Goal: Navigation & Orientation: Find specific page/section

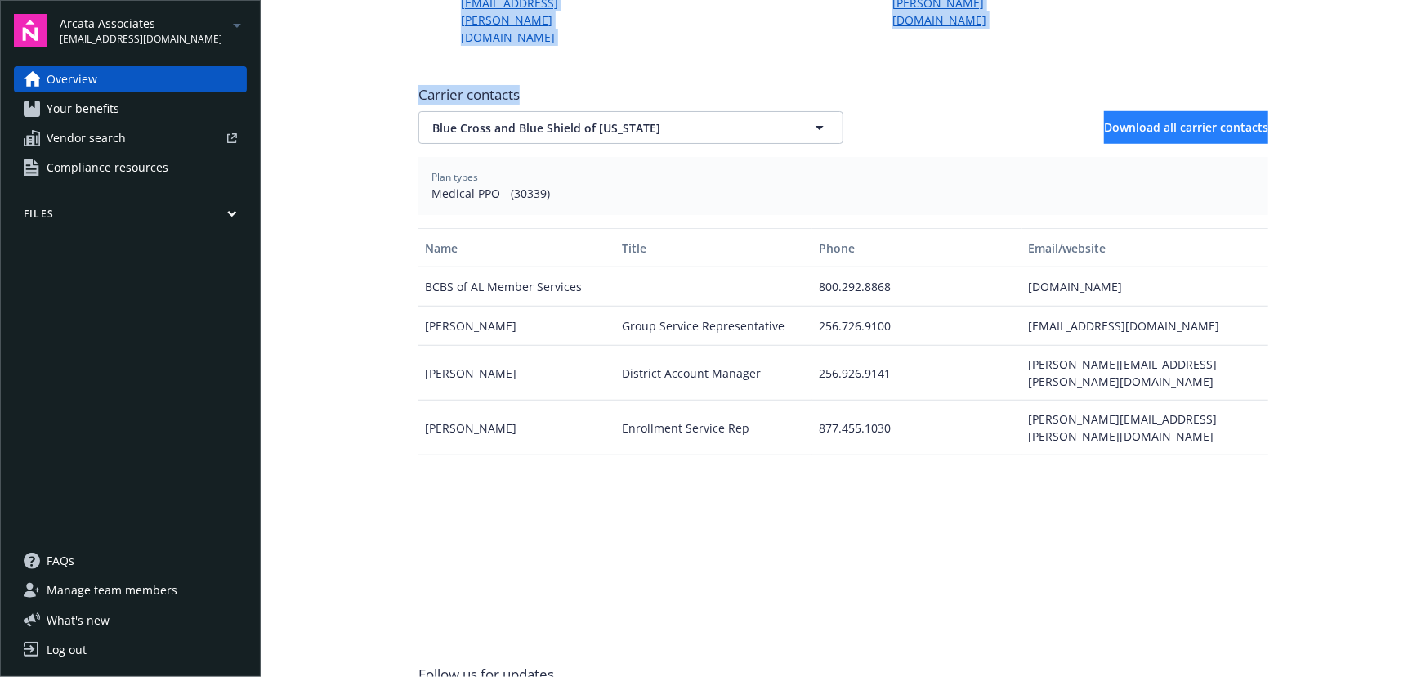
scroll to position [579, 0]
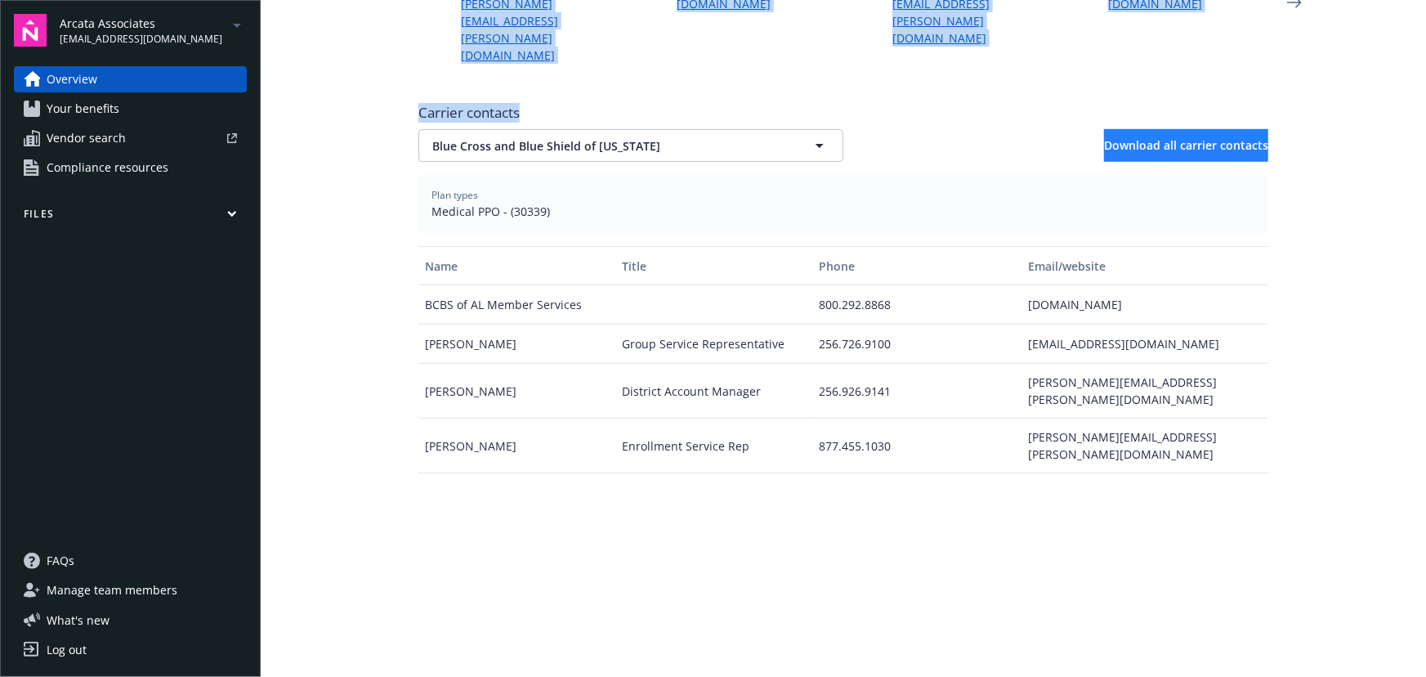
drag, startPoint x: 322, startPoint y: 114, endPoint x: 1234, endPoint y: 78, distance: 912.8
click at [1209, 49] on main "Welcome to Navigator Project plan Newfront news View all news COBRA High Five P…" at bounding box center [844, 338] width 1166 height 677
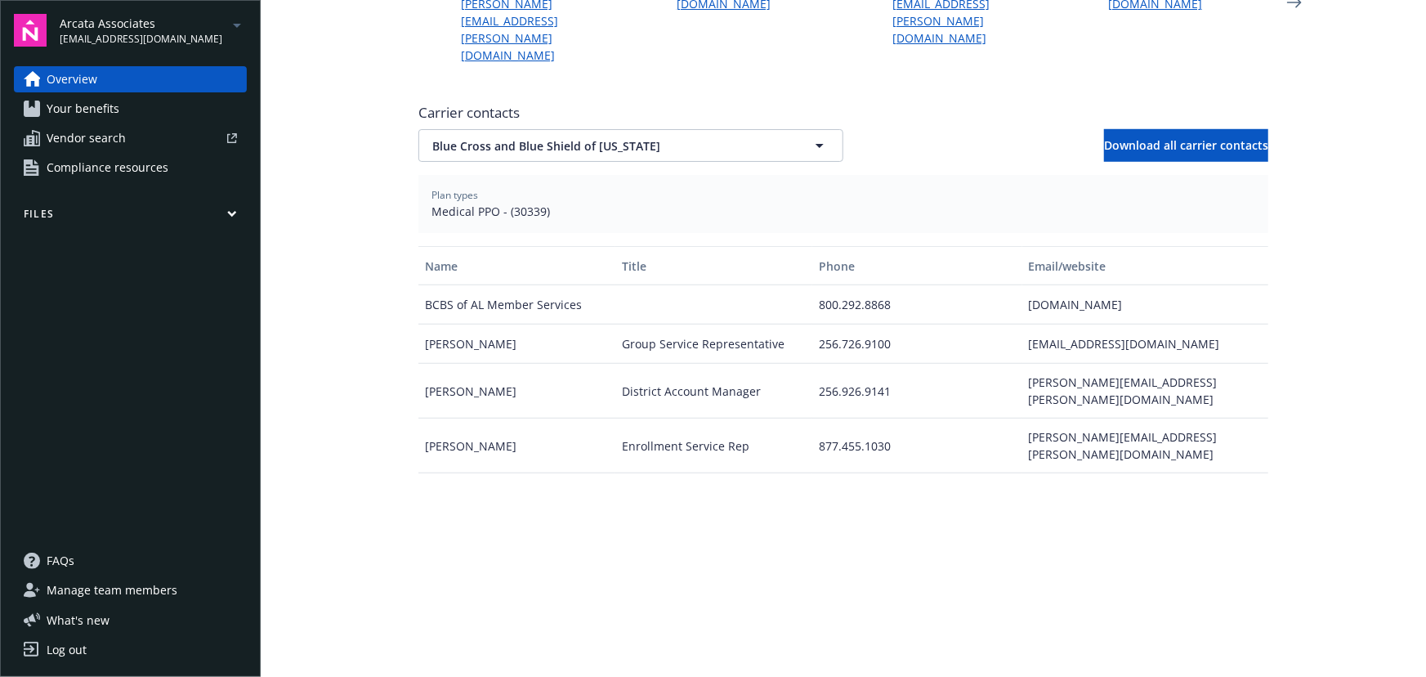
click at [1317, 306] on main "Welcome to Navigator Project plan Newfront news View all news COBRA High Five P…" at bounding box center [844, 338] width 1166 height 677
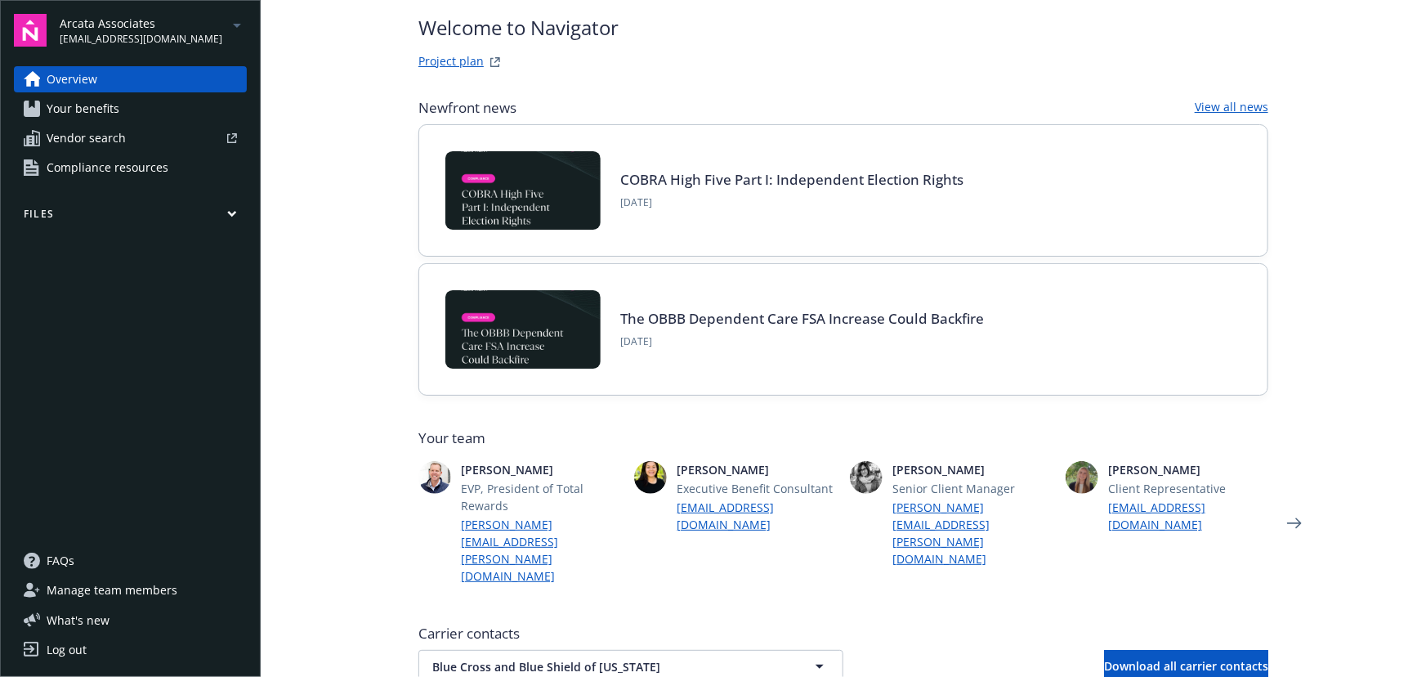
scroll to position [59, 0]
